Goal: Task Accomplishment & Management: Use online tool/utility

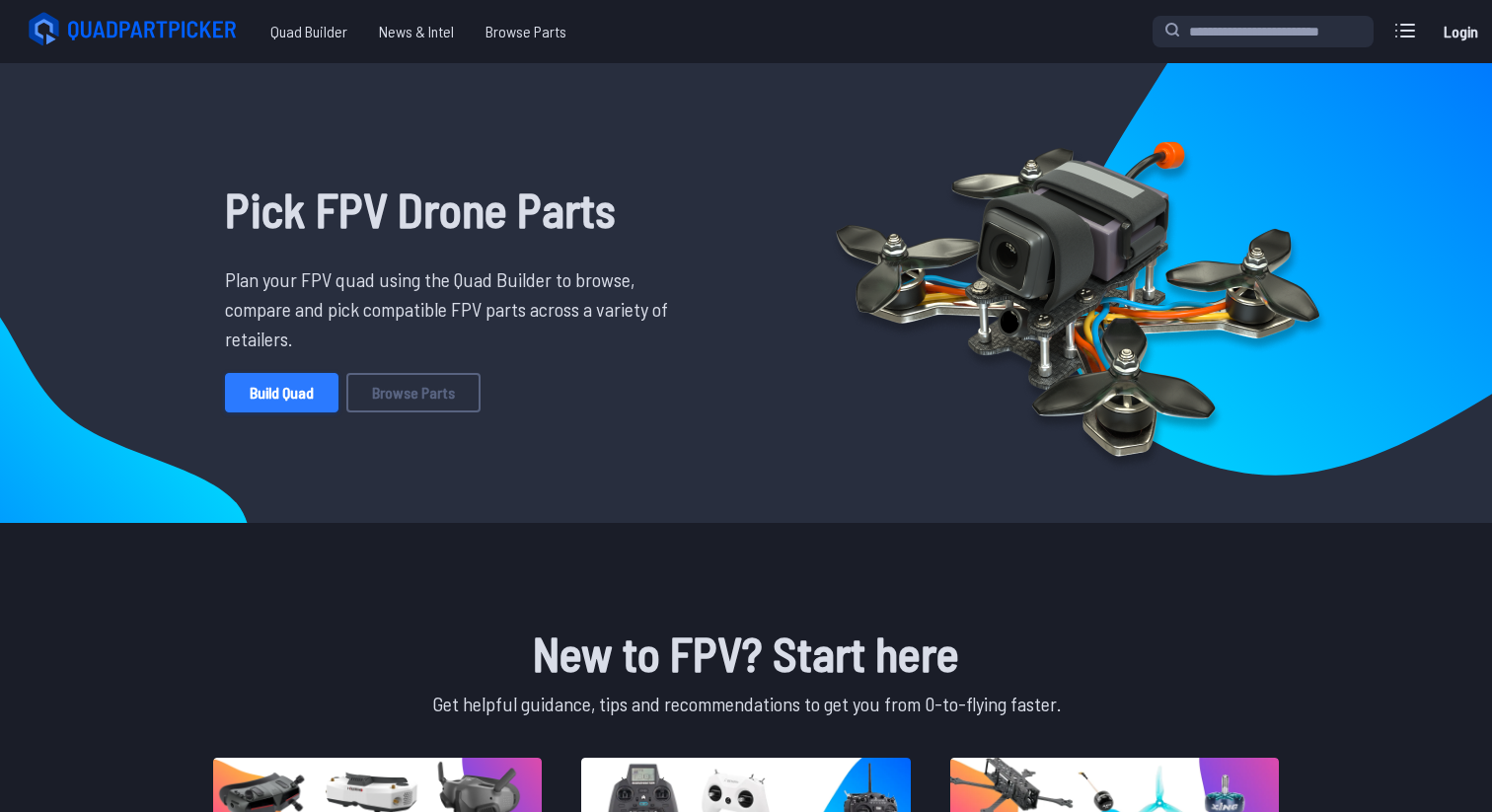
click at [297, 397] on link "Build Quad" at bounding box center [281, 392] width 113 height 39
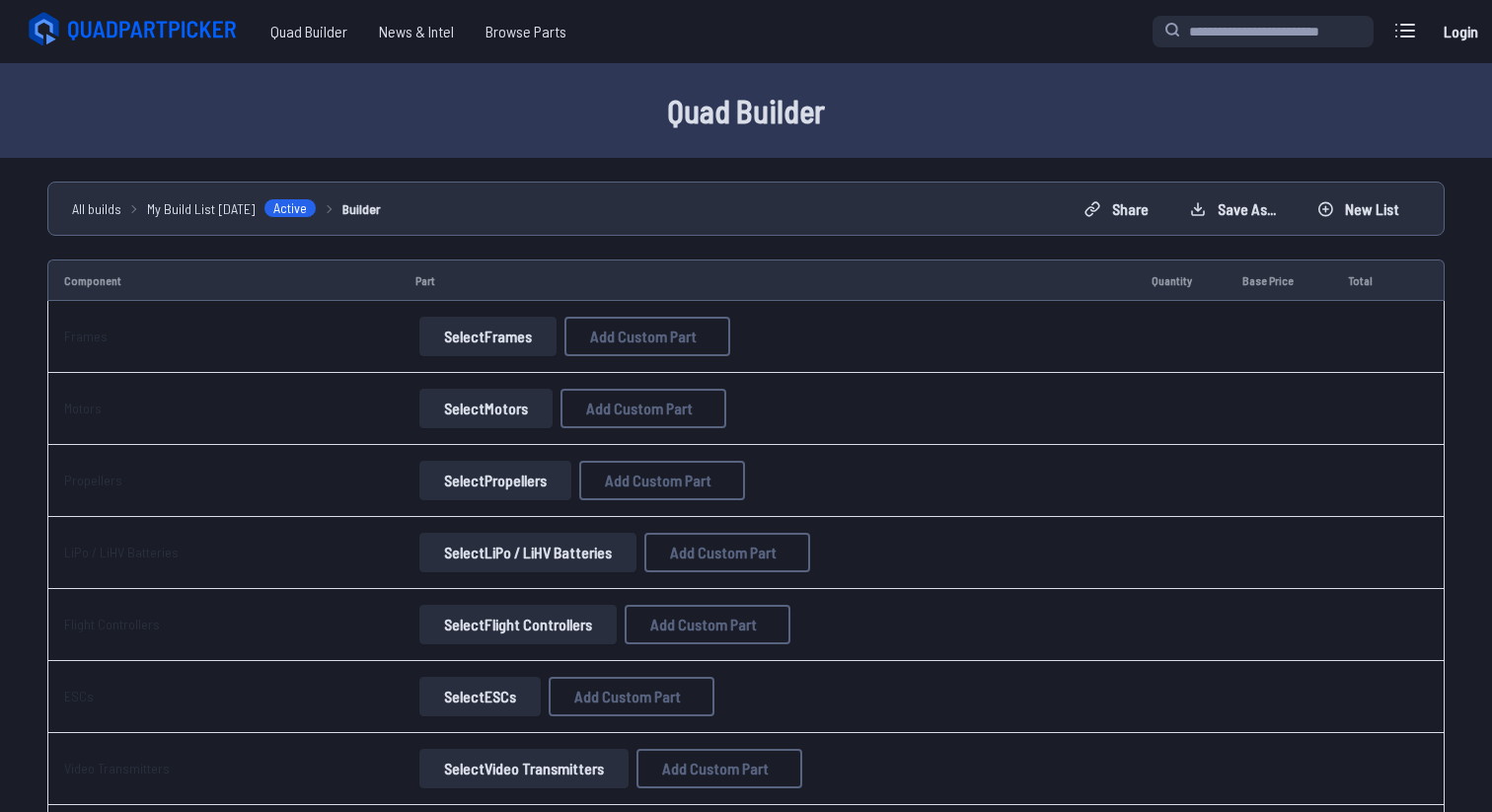
click at [372, 207] on link "Builder" at bounding box center [361, 208] width 38 height 21
click at [323, 40] on span "Quad Builder" at bounding box center [309, 31] width 109 height 39
click at [512, 341] on button "Select Frames" at bounding box center [487, 336] width 137 height 39
click at [491, 339] on button "Select Frames" at bounding box center [487, 336] width 137 height 39
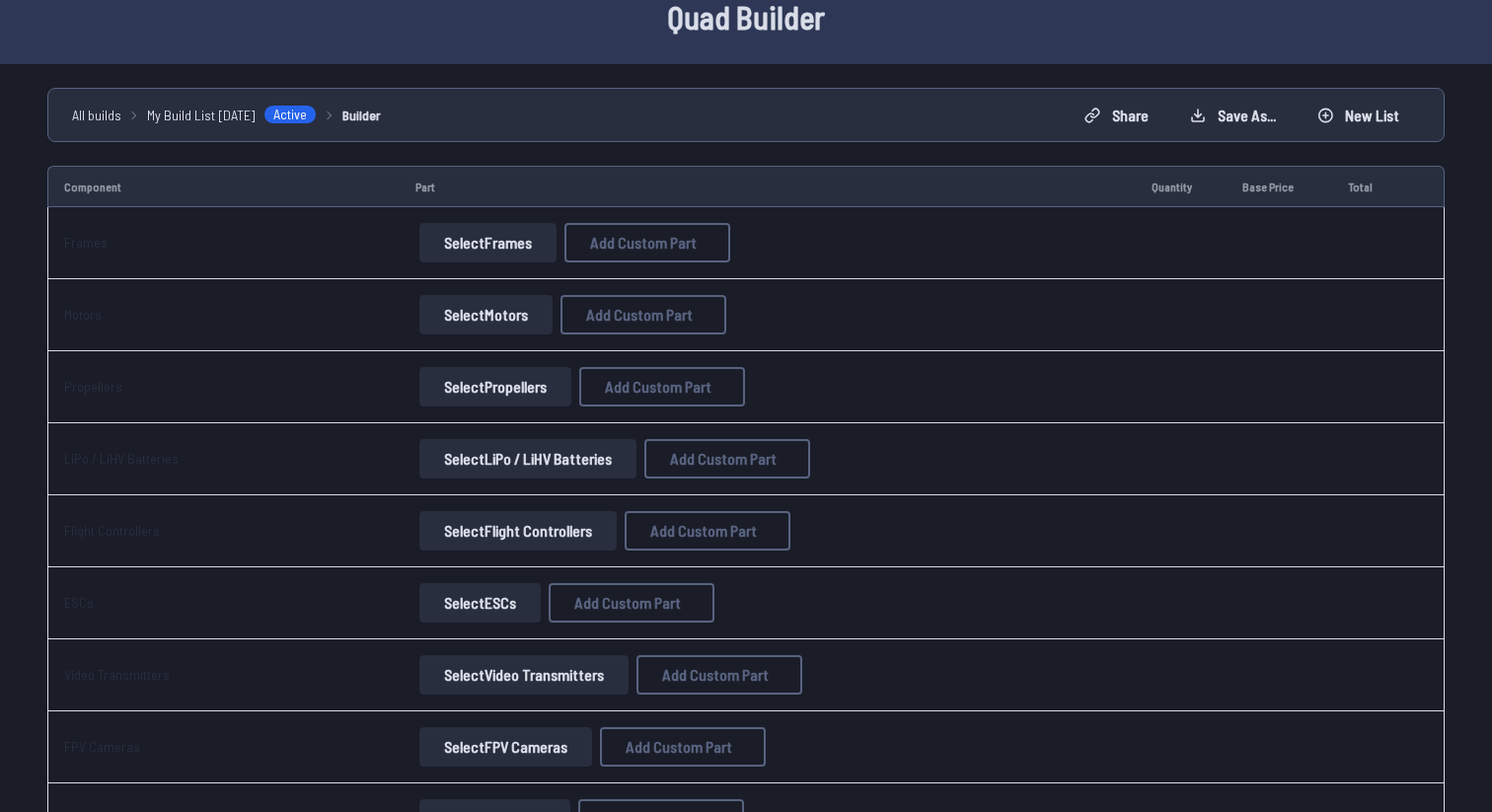
scroll to position [2, 0]
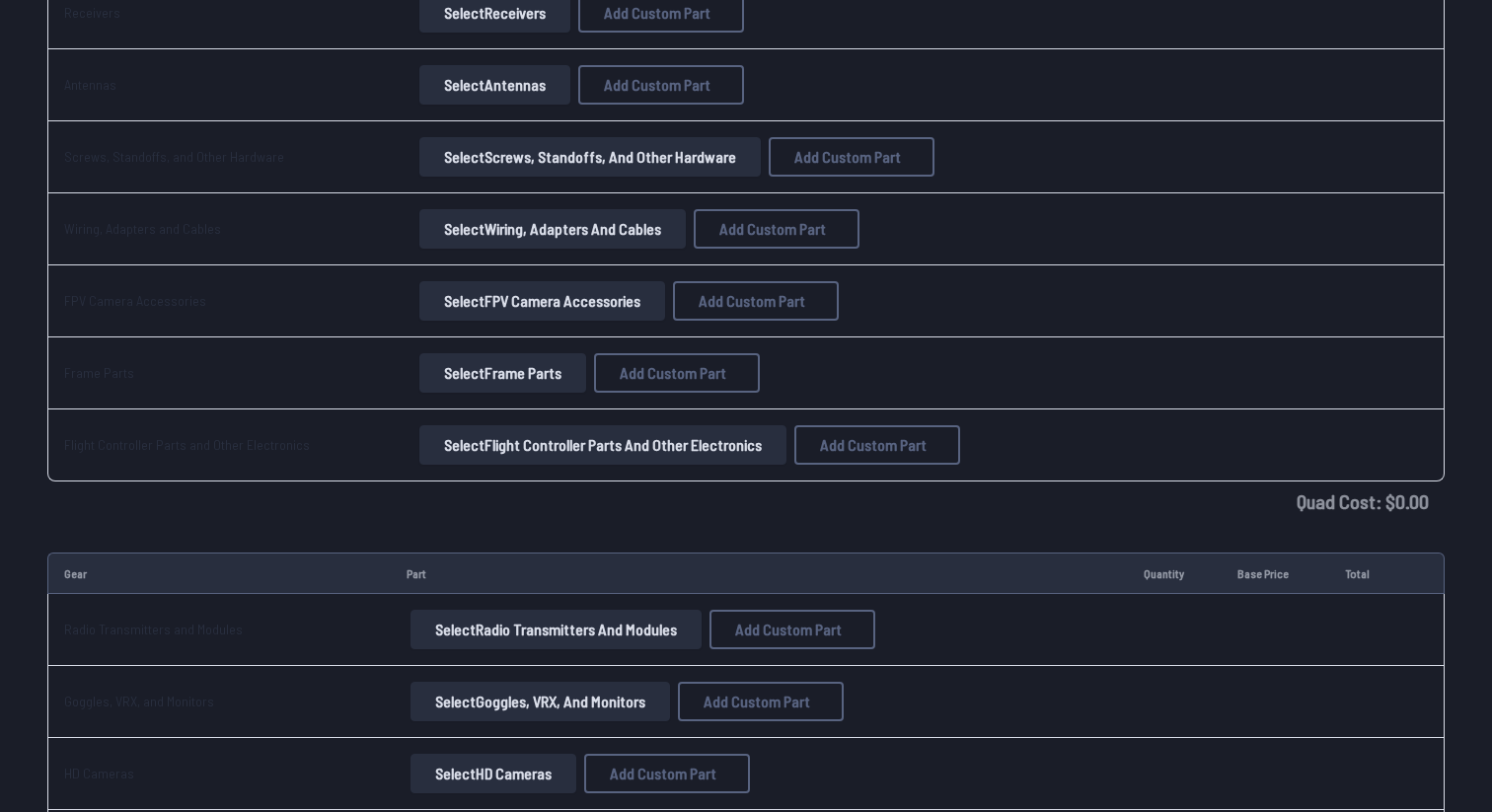
scroll to position [901, 0]
